Goal: Navigation & Orientation: Understand site structure

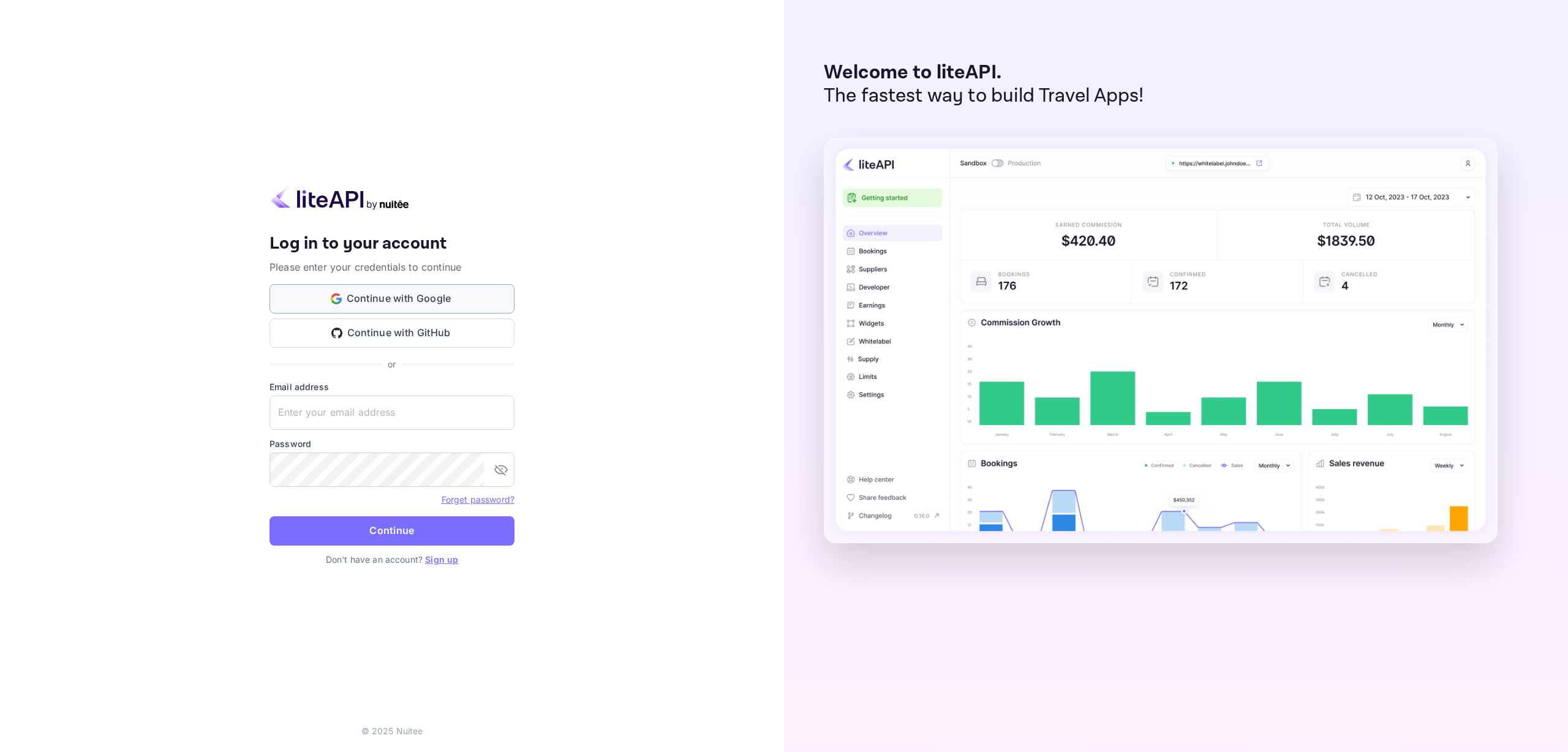
type input "[EMAIL_ADDRESS][DOMAIN_NAME]"
click at [375, 290] on button "Continue with Google" at bounding box center [392, 299] width 245 height 29
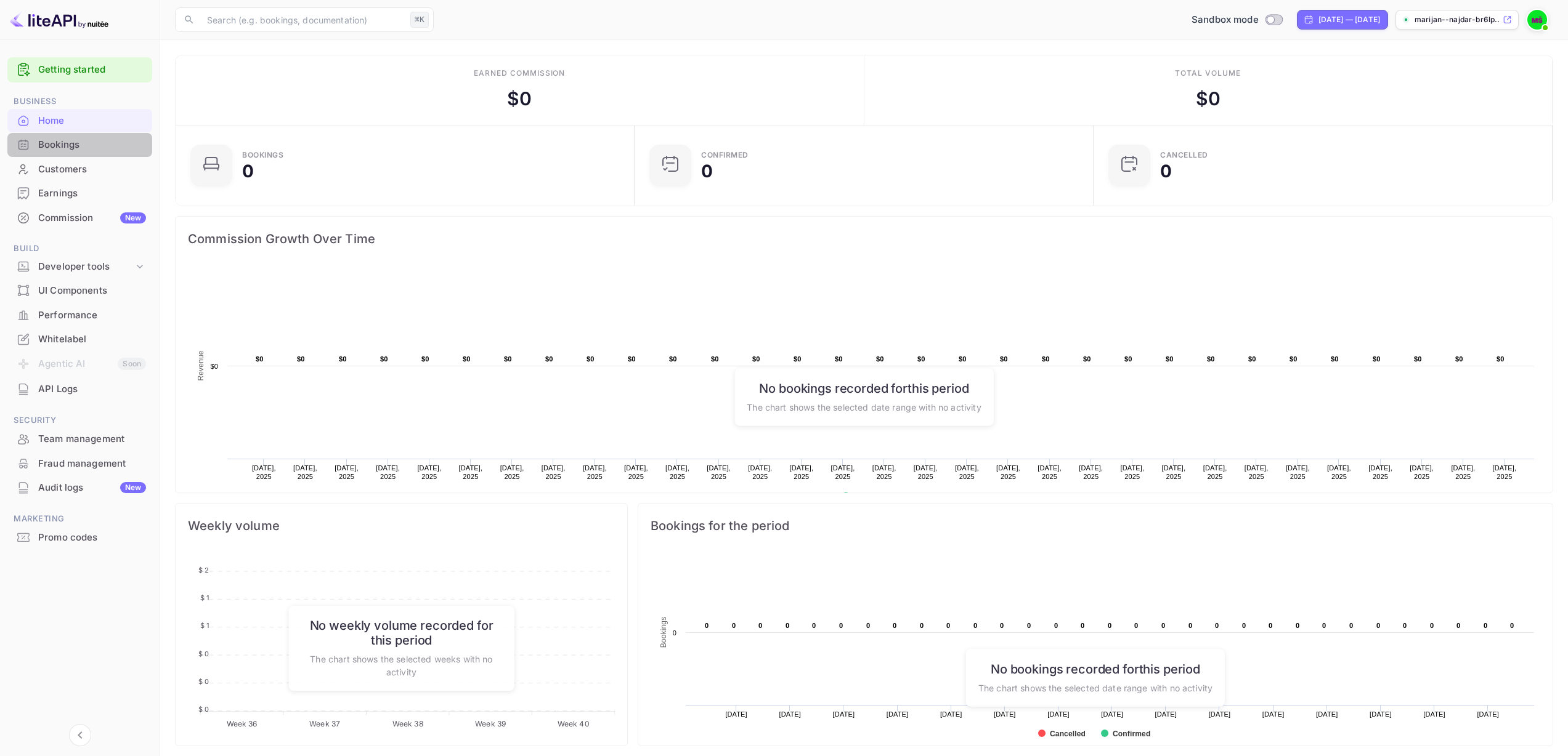
click at [74, 147] on div "Bookings" at bounding box center [92, 144] width 108 height 14
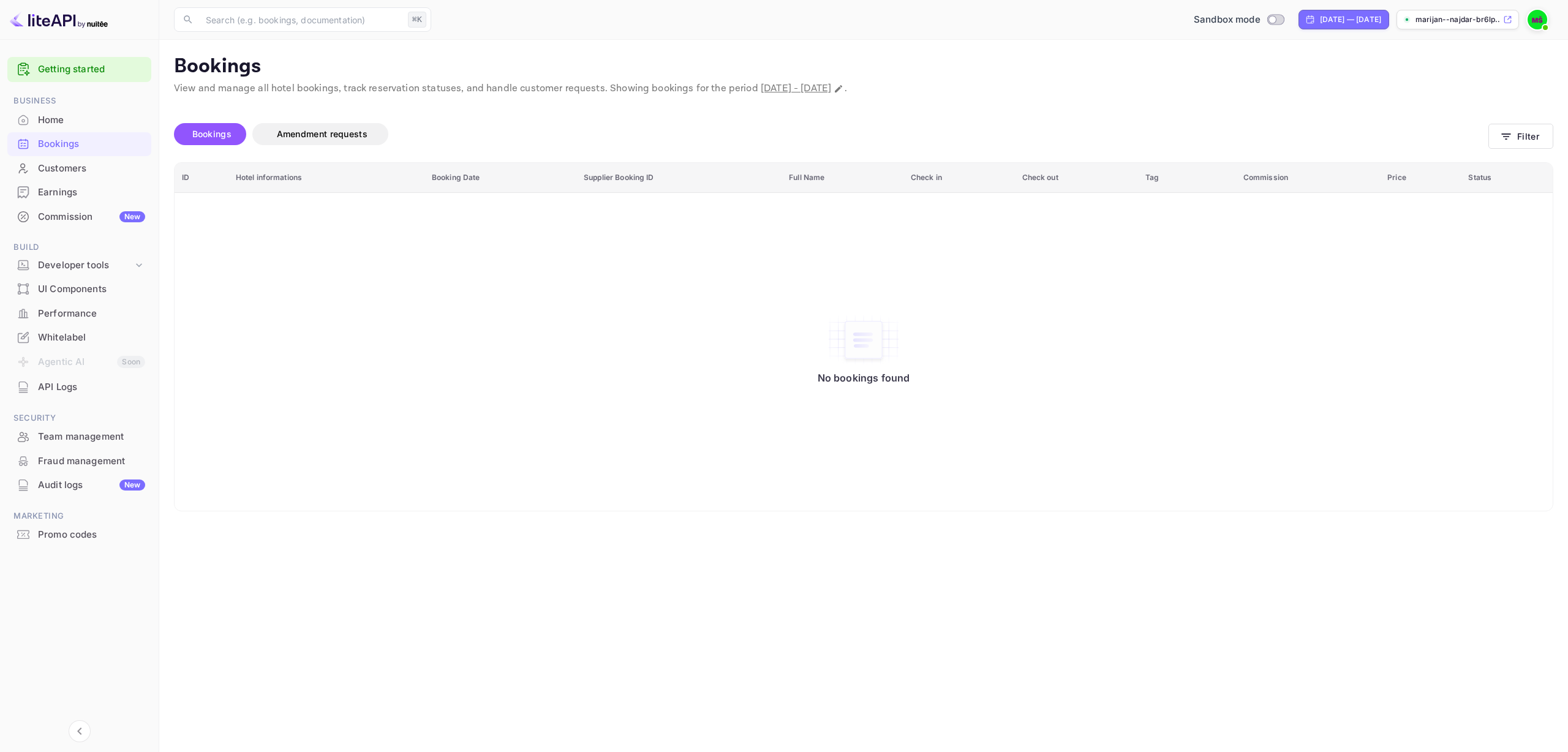
click at [63, 171] on div "Customers" at bounding box center [91, 168] width 107 height 14
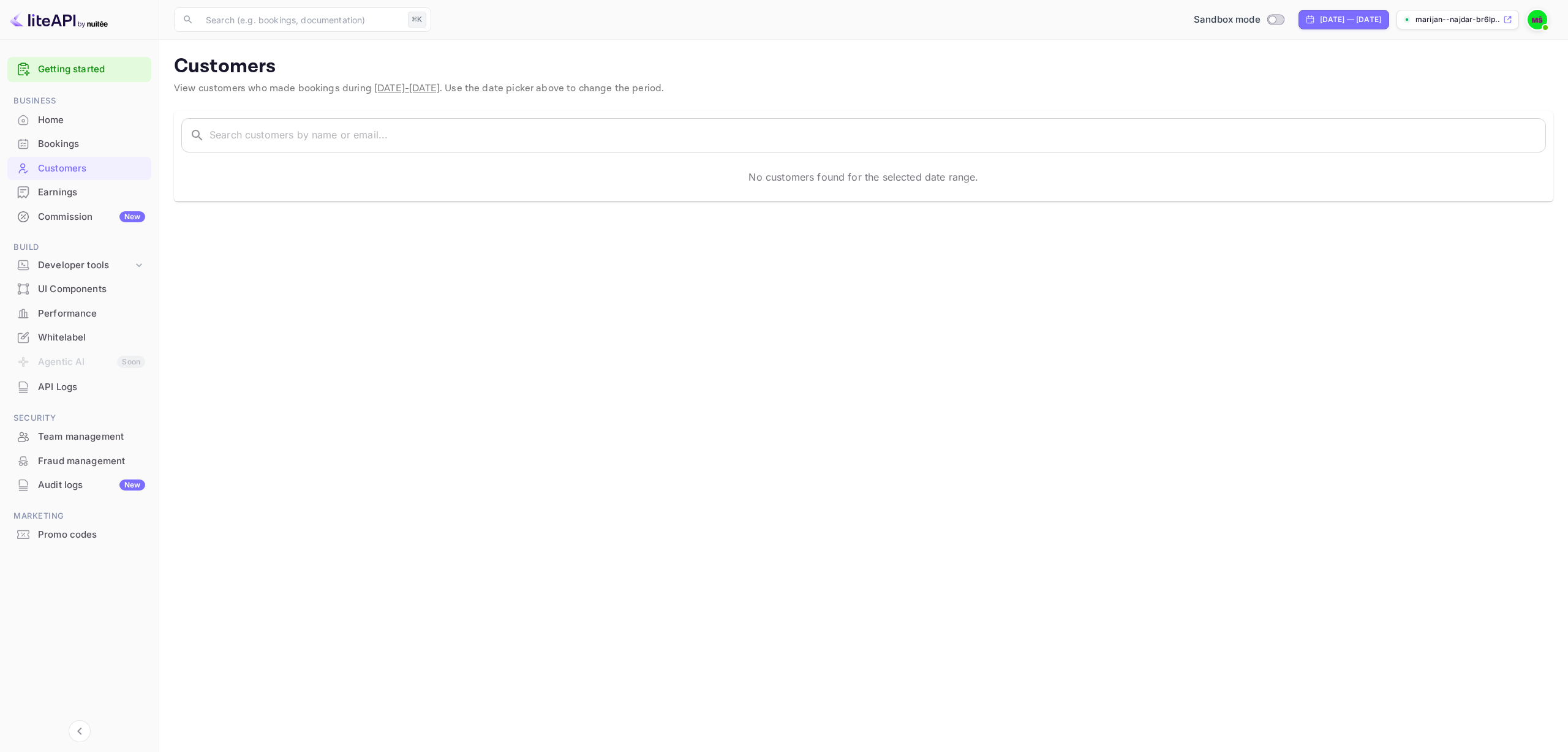
click at [68, 187] on div "Earnings" at bounding box center [91, 192] width 107 height 14
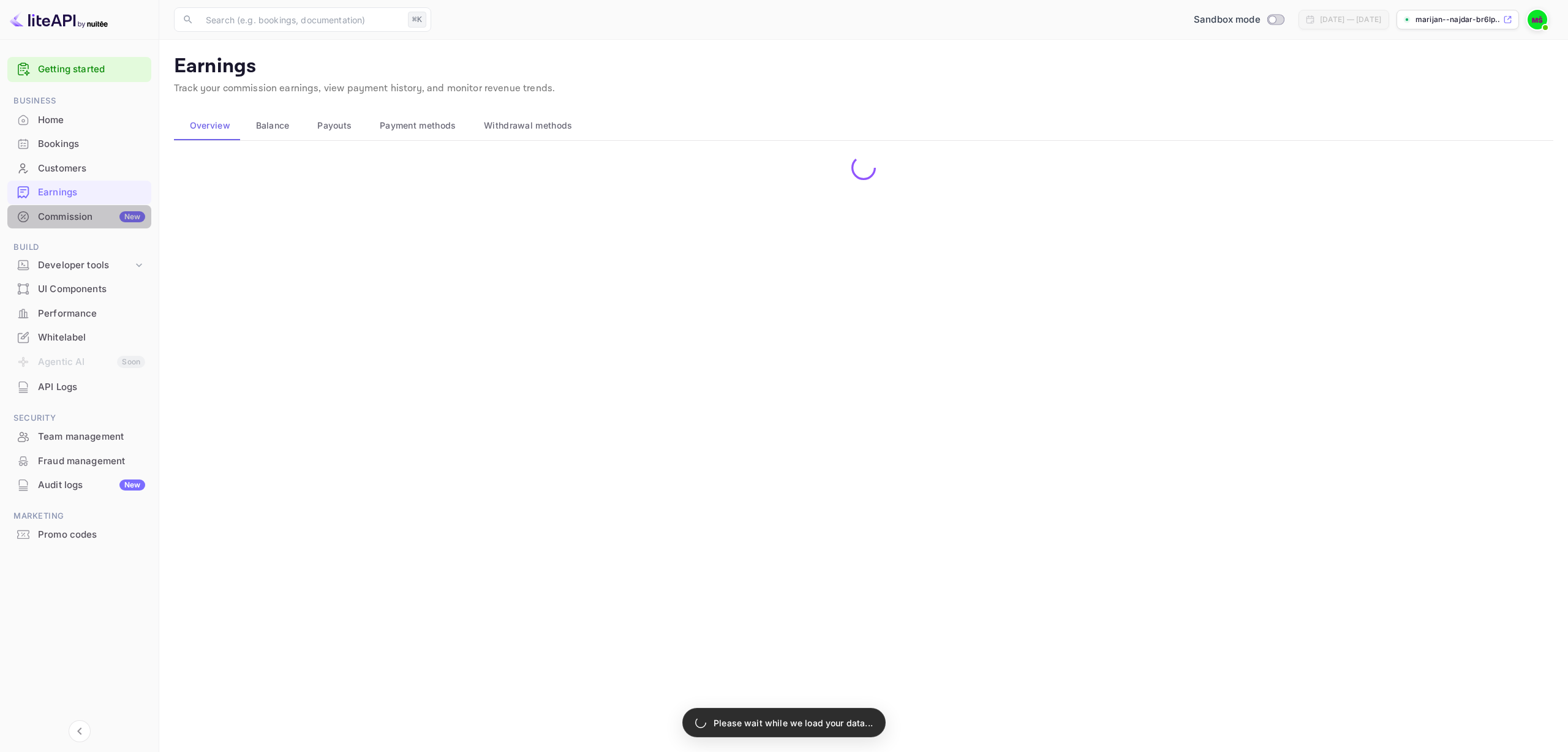
click at [73, 211] on div "Commission New" at bounding box center [91, 217] width 107 height 14
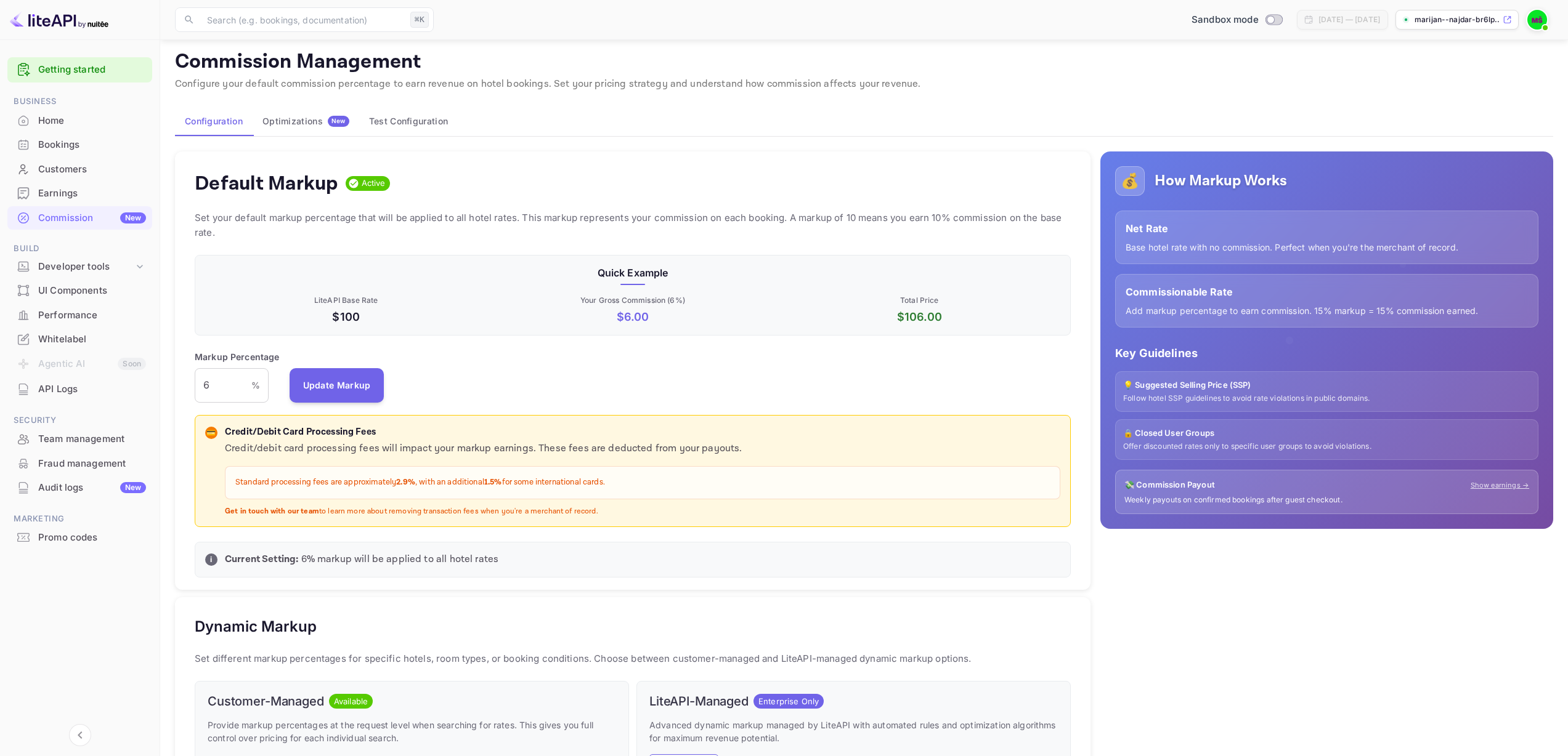
scroll to position [458, 0]
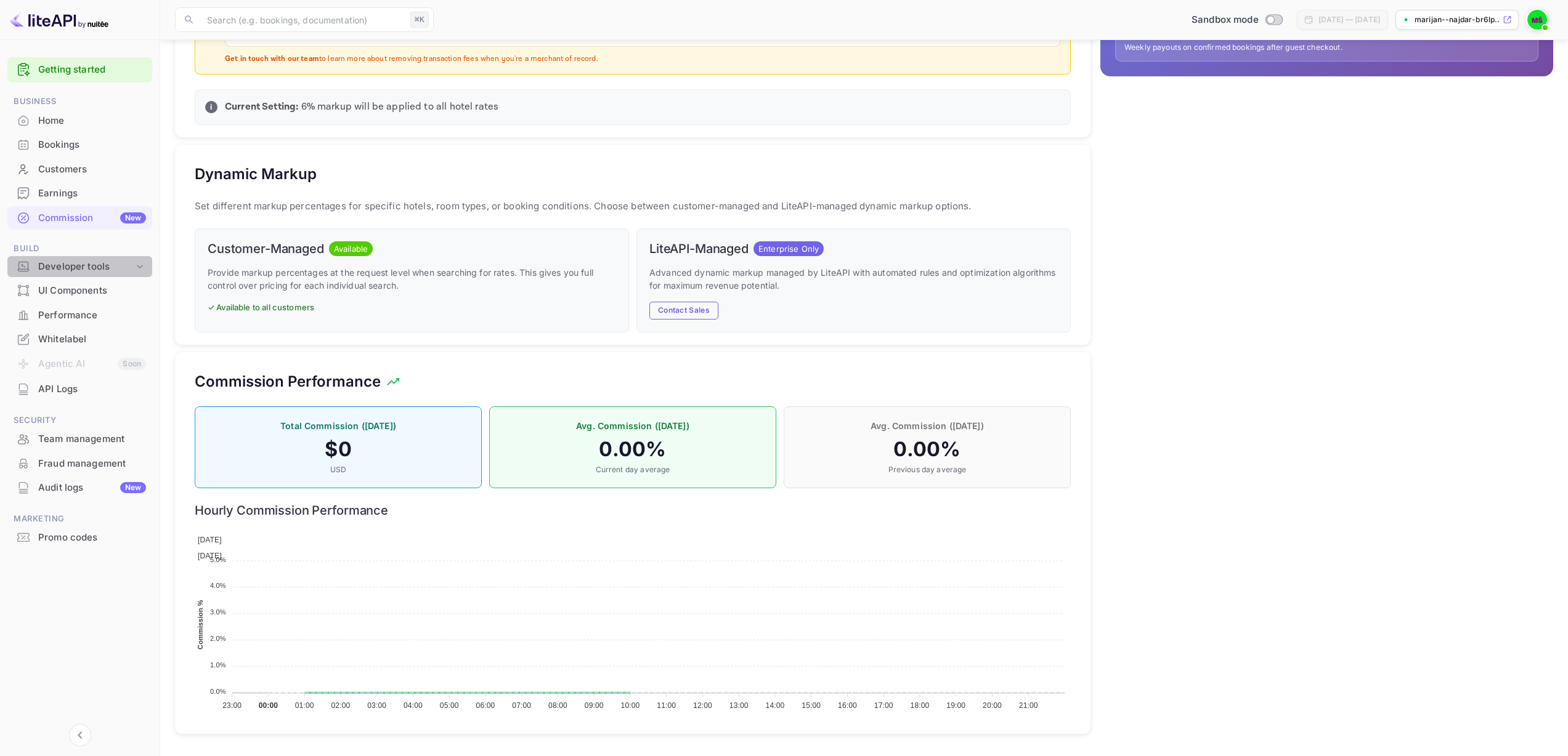
click at [56, 264] on div "Developer tools" at bounding box center [86, 267] width 96 height 14
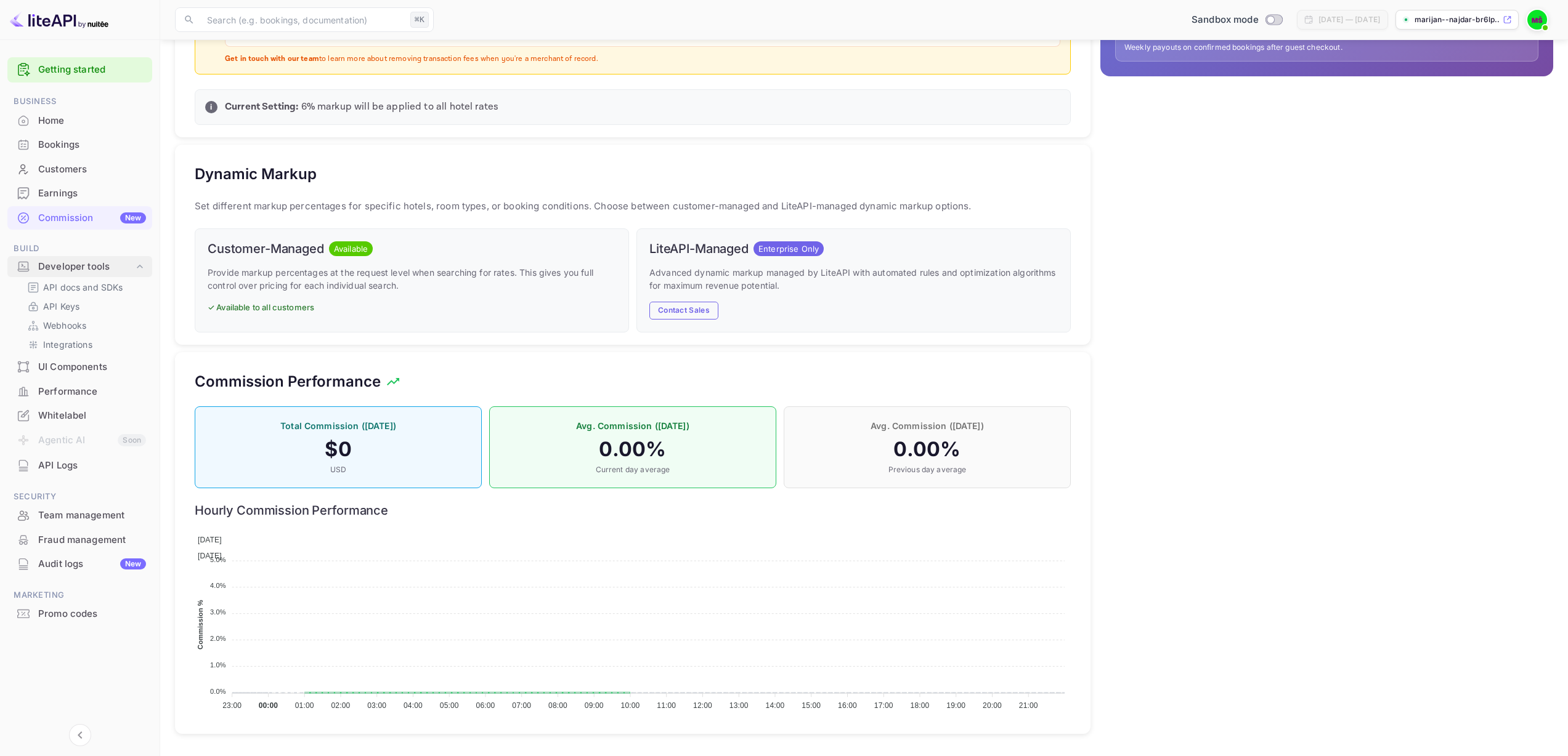
click at [56, 264] on div "Developer tools" at bounding box center [86, 267] width 96 height 14
click at [100, 365] on li "Agentic AI Soon" at bounding box center [79, 364] width 144 height 26
click at [56, 364] on li "Agentic AI Soon" at bounding box center [79, 364] width 144 height 26
click at [72, 541] on div "Promo codes" at bounding box center [92, 538] width 108 height 14
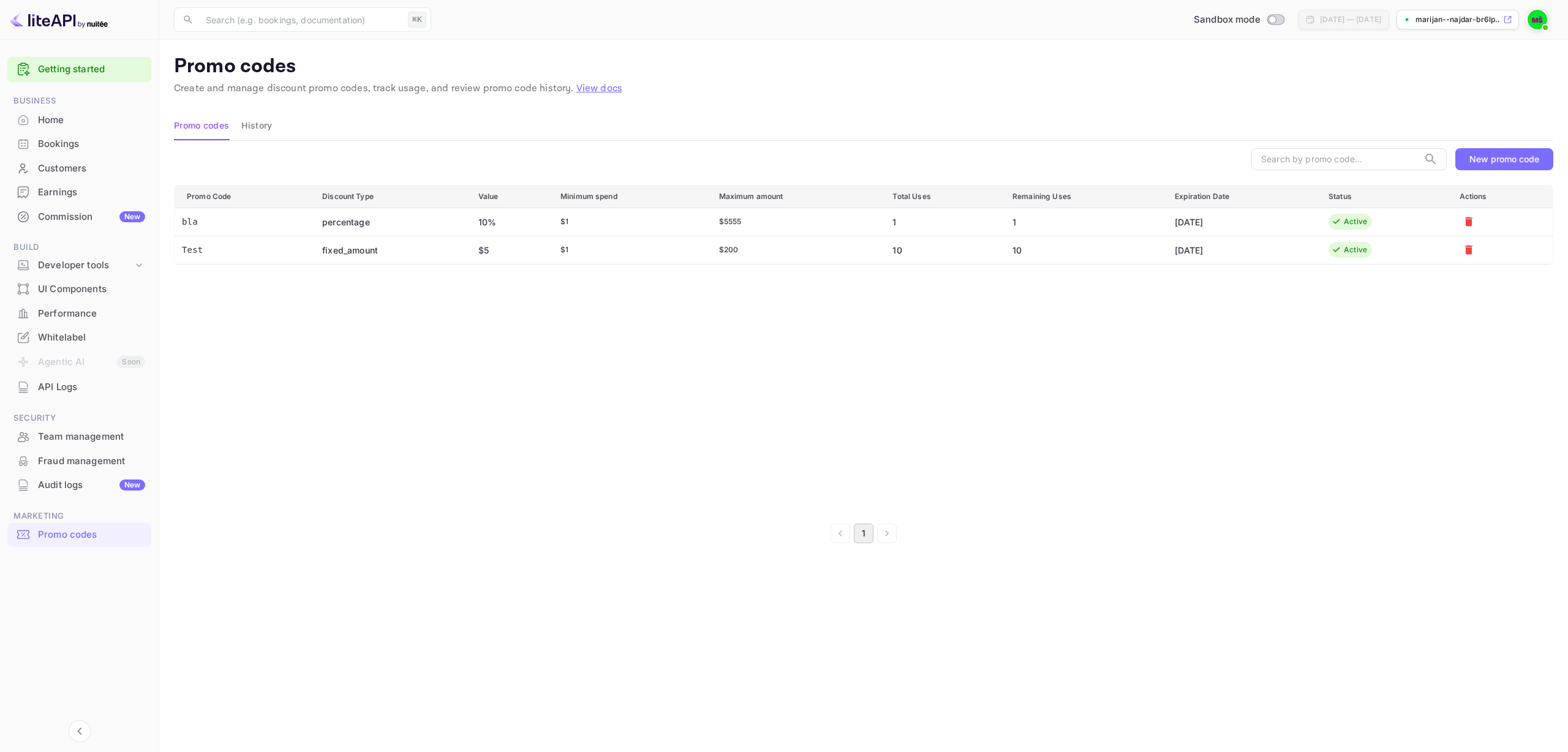
click at [56, 119] on div "Home" at bounding box center [91, 120] width 107 height 14
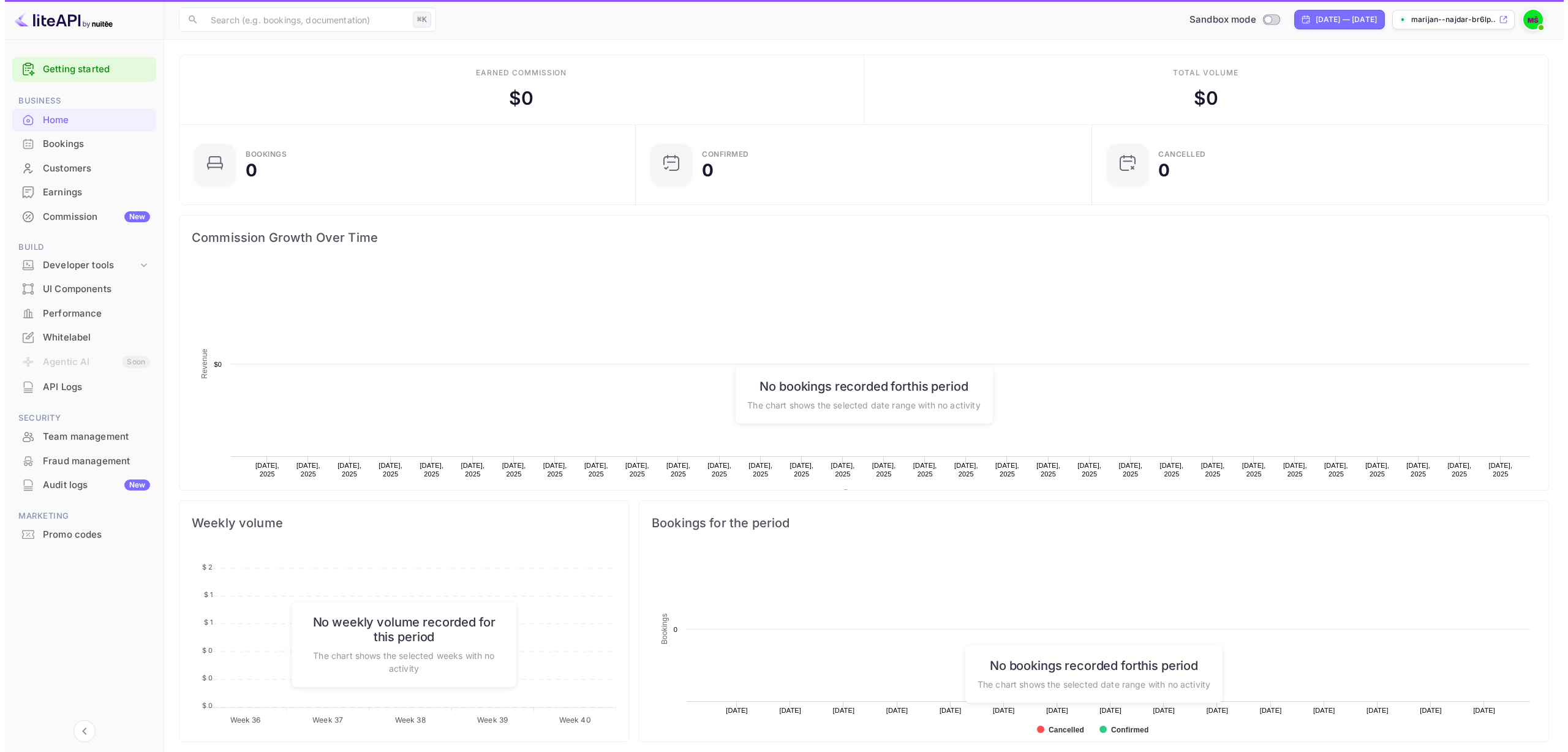
scroll to position [190, 440]
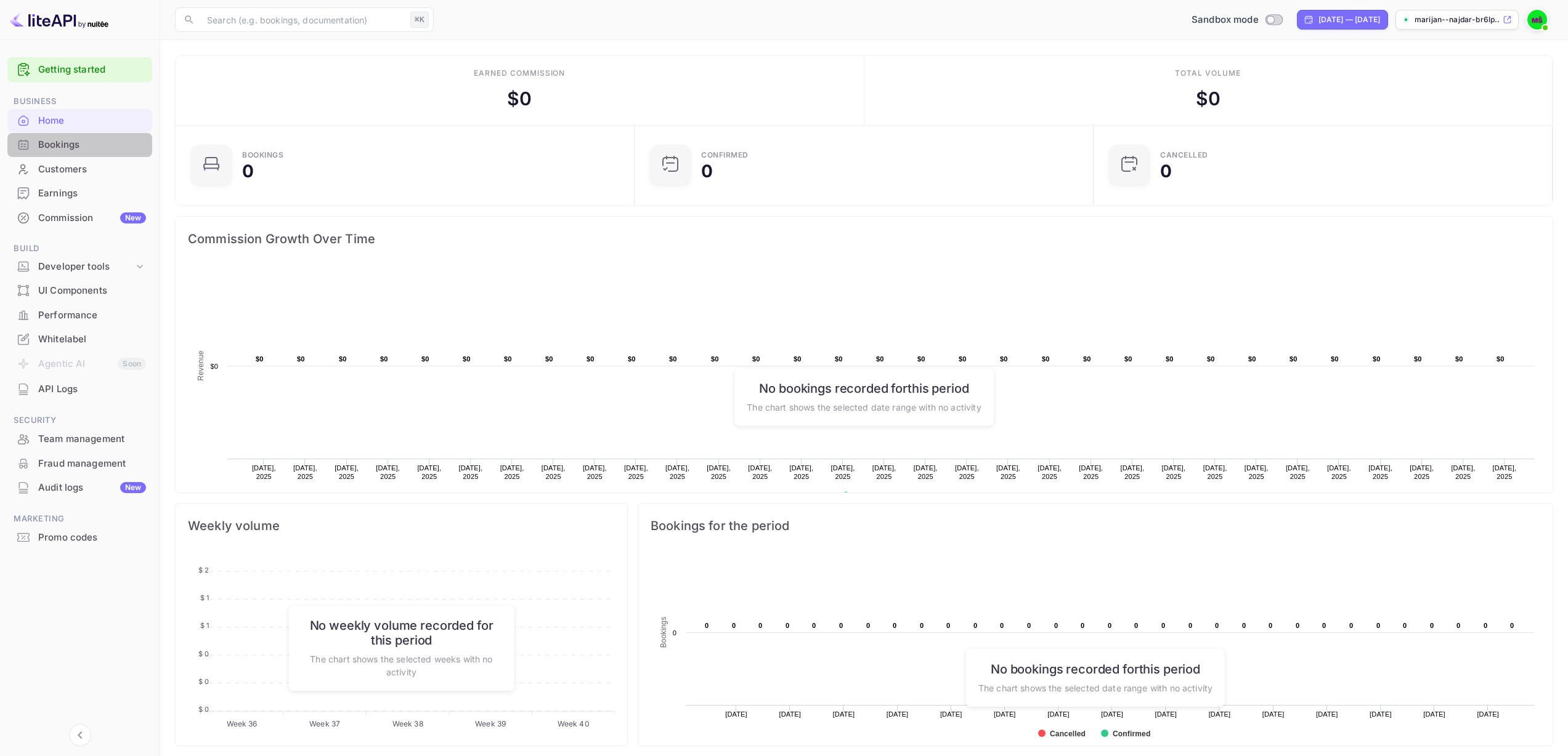
click at [74, 148] on div "Bookings" at bounding box center [92, 144] width 108 height 14
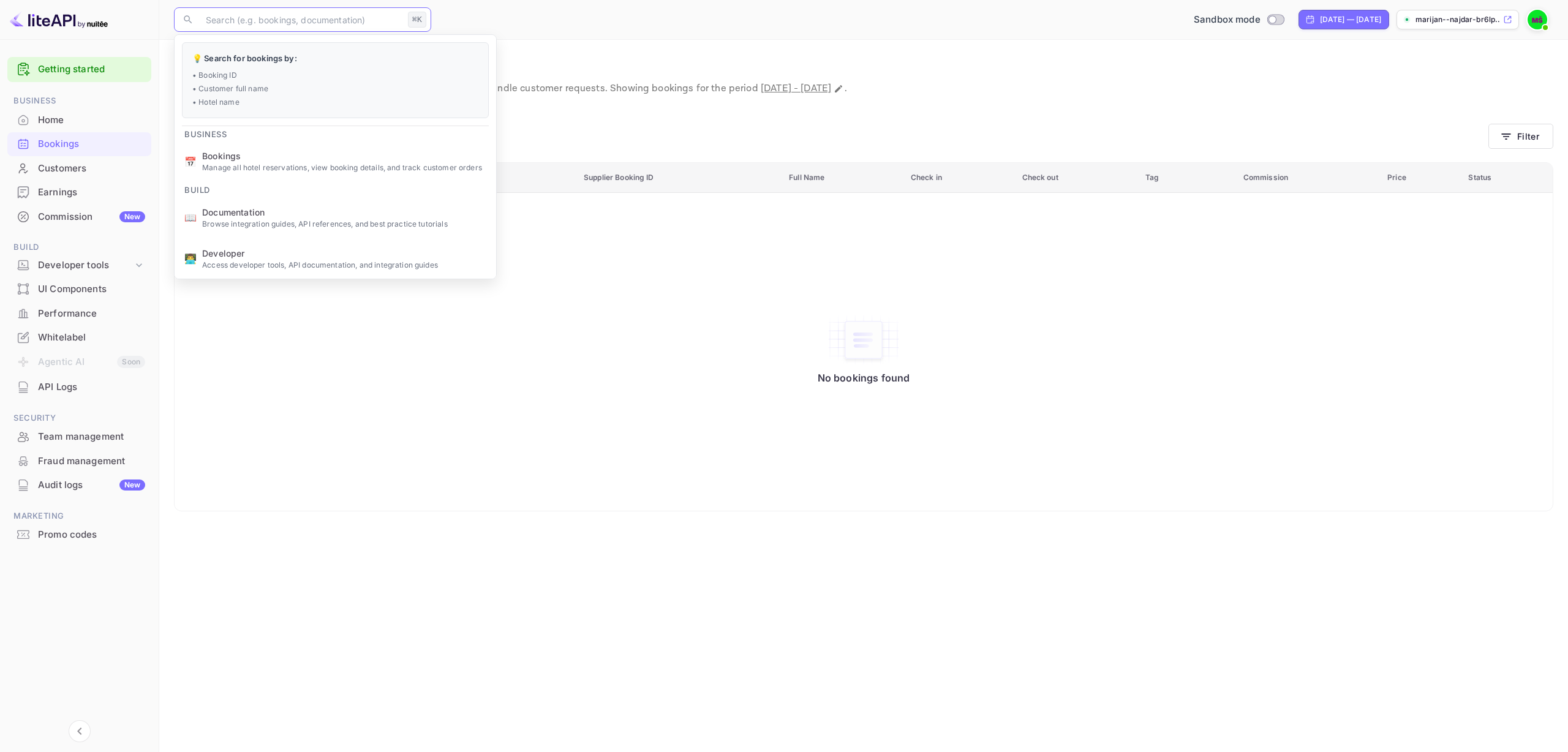
click at [241, 362] on div "No bookings found" at bounding box center [864, 352] width 1353 height 300
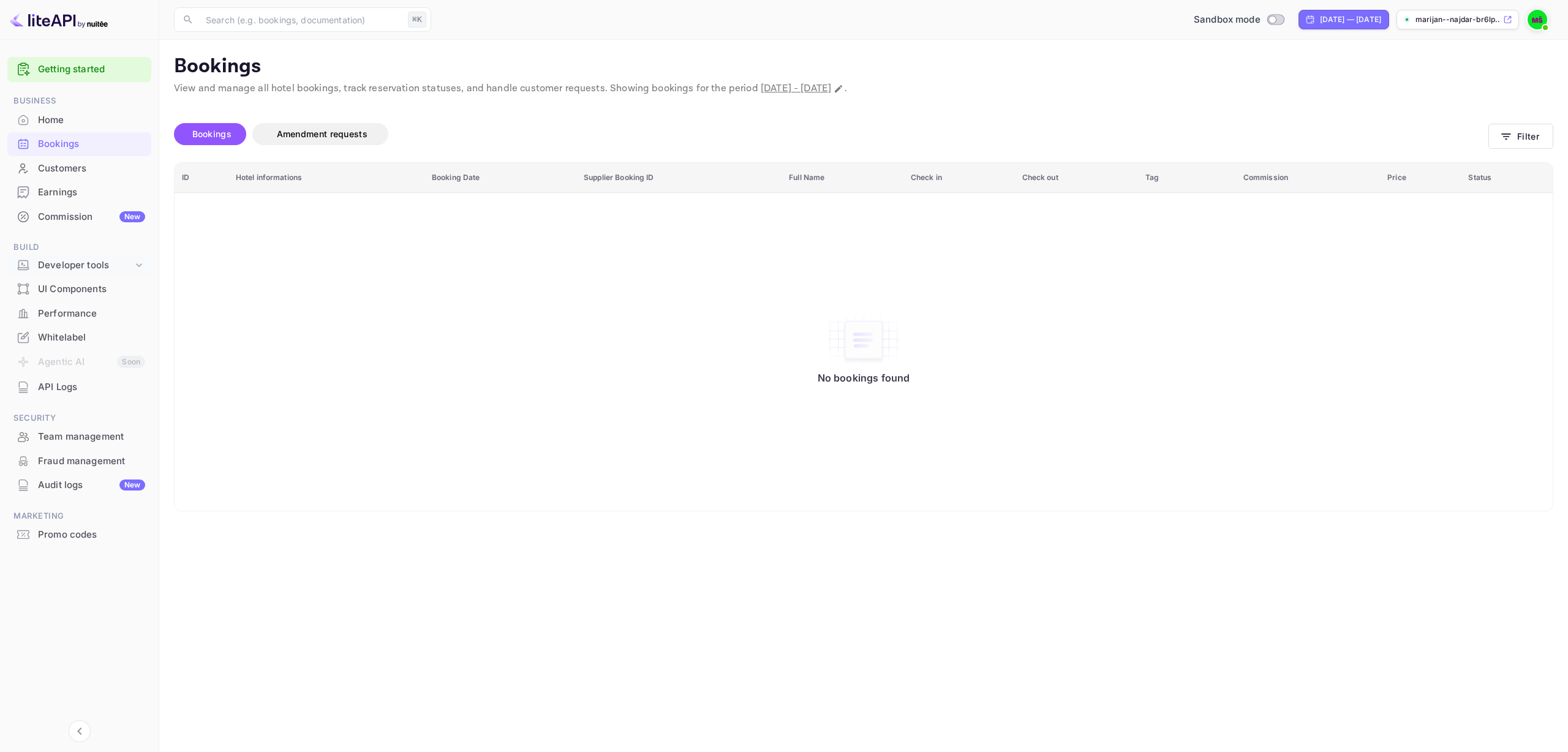
click at [97, 268] on div "Developer tools" at bounding box center [86, 265] width 95 height 14
